Goal: Transaction & Acquisition: Purchase product/service

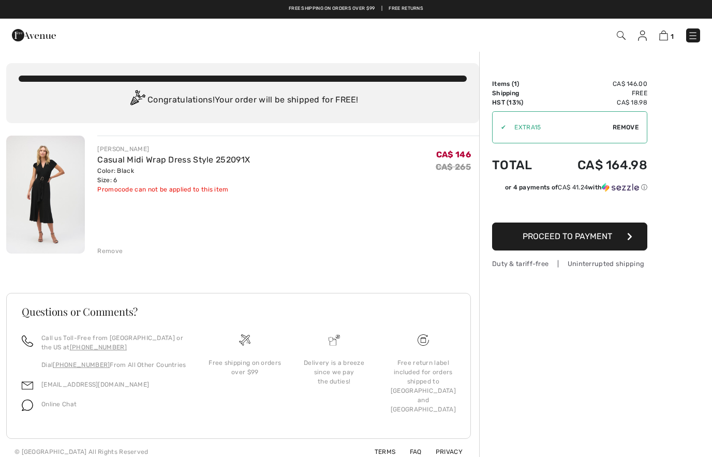
click at [25, 30] on img at bounding box center [34, 35] width 44 height 21
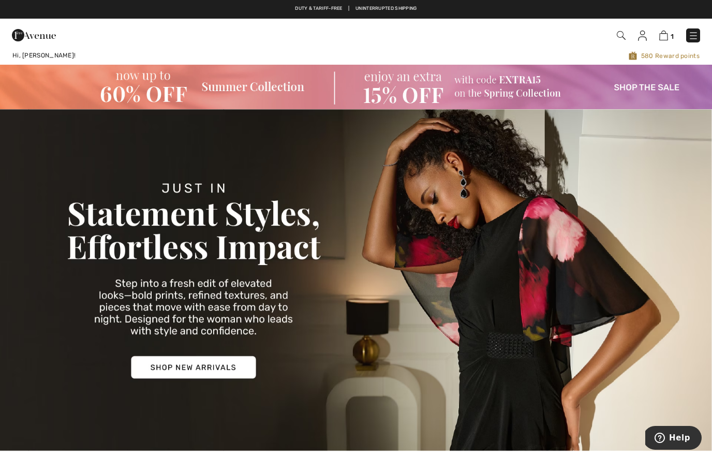
click at [647, 97] on img at bounding box center [356, 87] width 712 height 45
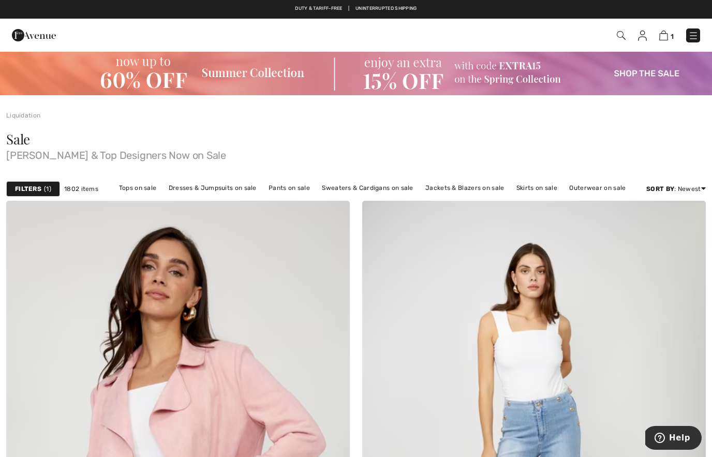
click at [283, 78] on img at bounding box center [356, 73] width 712 height 45
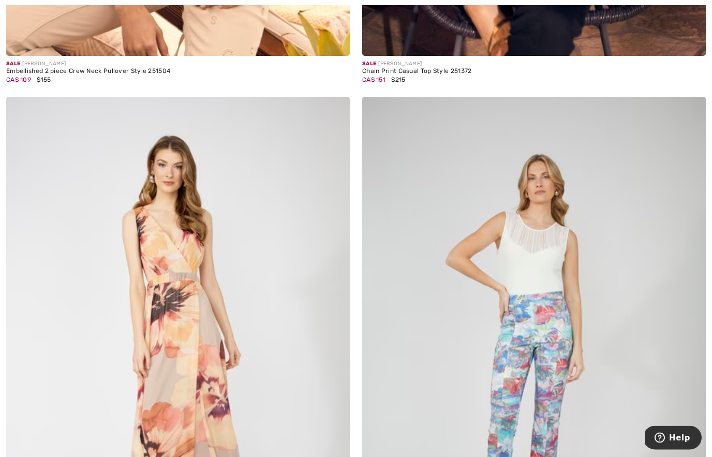
scroll to position [2886, 0]
